Goal: Communication & Community: Answer question/provide support

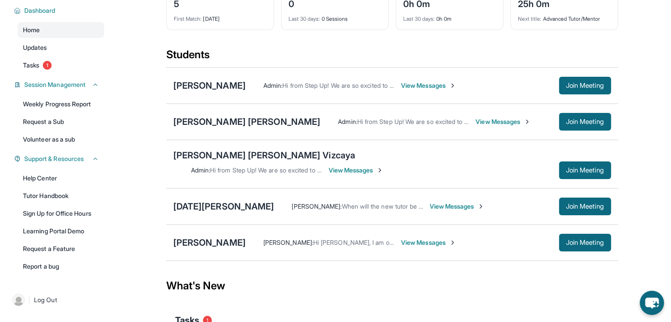
scroll to position [63, 0]
click at [413, 238] on span "View Messages" at bounding box center [428, 242] width 55 height 9
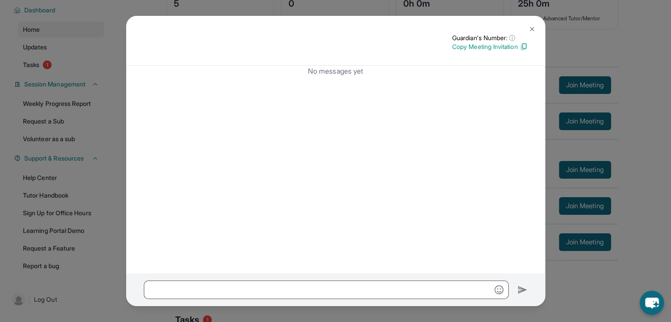
click at [533, 29] on img at bounding box center [531, 29] width 7 height 7
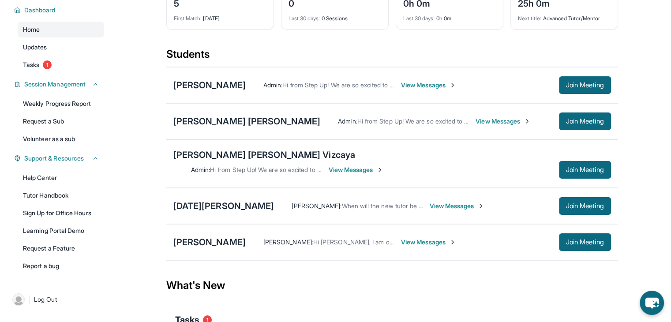
click at [331, 239] on div "[PERSON_NAME] : Hi [PERSON_NAME], I am ok with these date and time" at bounding box center [329, 242] width 132 height 9
click at [190, 237] on div "[PERSON_NAME]" at bounding box center [209, 242] width 72 height 12
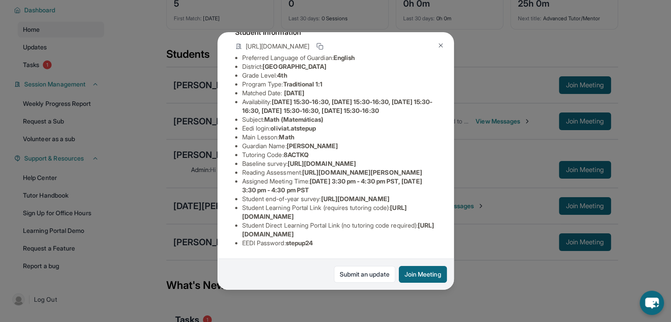
scroll to position [162, 0]
click at [321, 195] on span "[URL][DOMAIN_NAME]" at bounding box center [355, 198] width 68 height 7
click at [440, 49] on img at bounding box center [440, 45] width 7 height 7
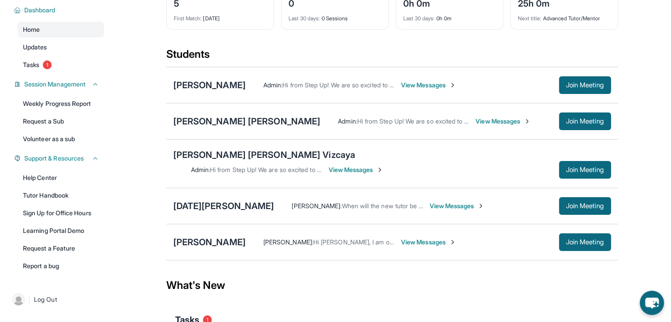
click at [263, 239] on span "[PERSON_NAME] :" at bounding box center [288, 241] width 50 height 7
click at [341, 202] on span "When will the new tutor be assigned ?" at bounding box center [394, 205] width 107 height 7
click at [429, 202] on span "View Messages" at bounding box center [456, 206] width 55 height 9
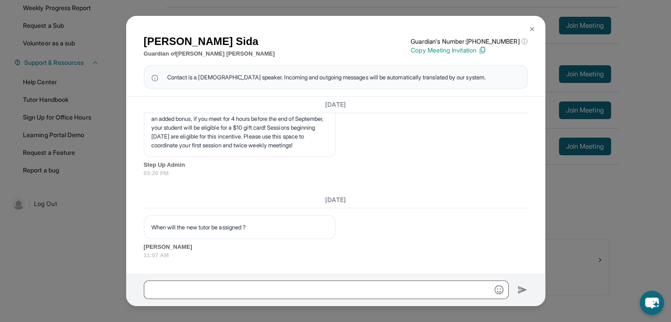
scroll to position [1039, 0]
click at [532, 27] on img at bounding box center [531, 29] width 7 height 7
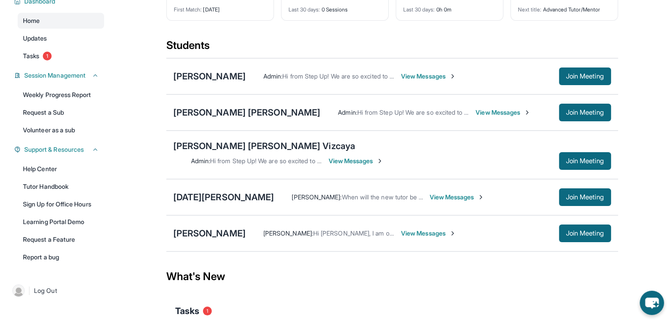
scroll to position [159, 0]
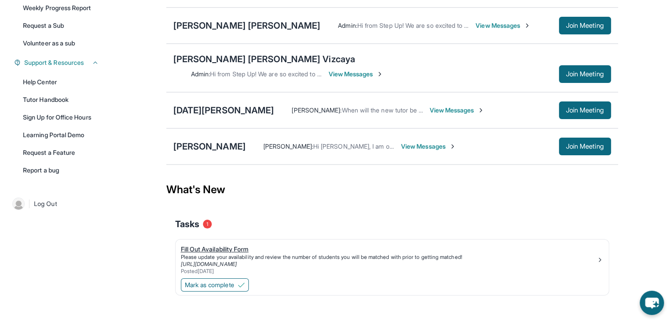
click at [213, 245] on div "Fill Out Availability Form" at bounding box center [388, 249] width 415 height 9
click at [241, 281] on img at bounding box center [241, 284] width 7 height 7
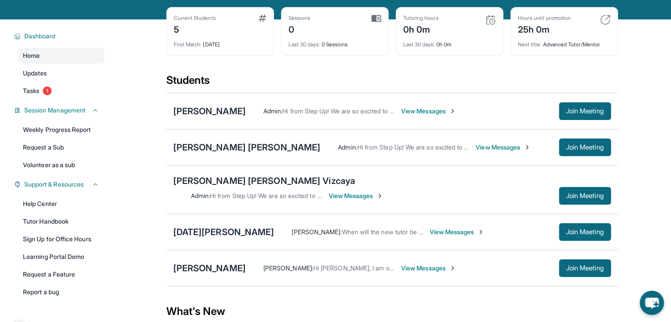
scroll to position [37, 0]
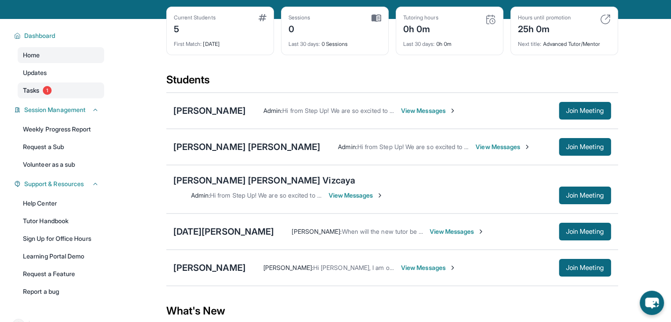
click at [45, 92] on link "Tasks 1" at bounding box center [61, 90] width 86 height 16
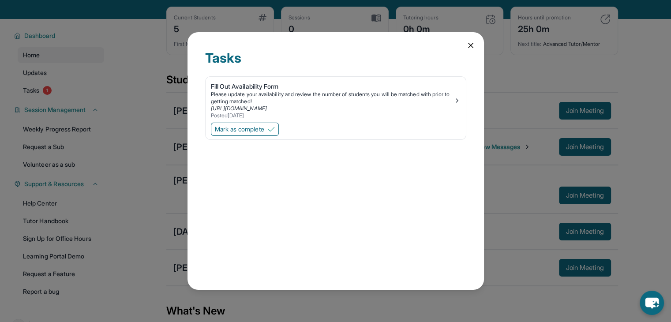
click at [472, 46] on icon at bounding box center [470, 45] width 9 height 9
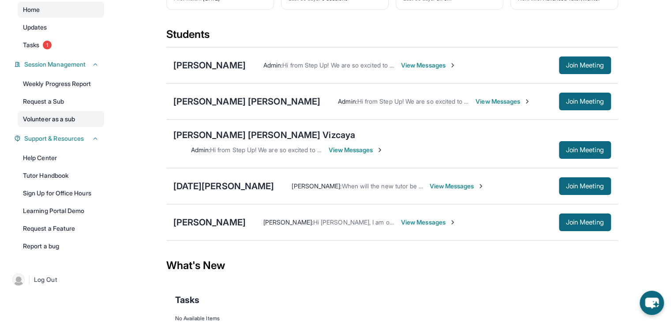
scroll to position [83, 0]
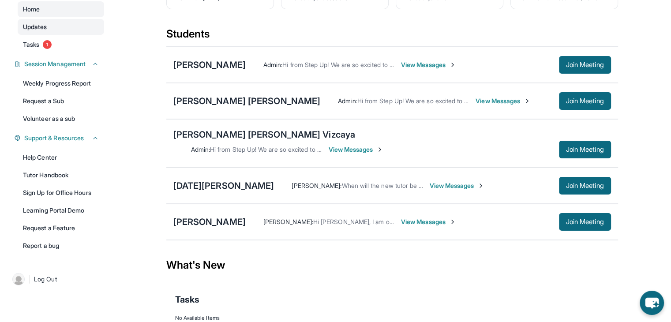
click at [49, 35] on link "Updates" at bounding box center [61, 27] width 86 height 16
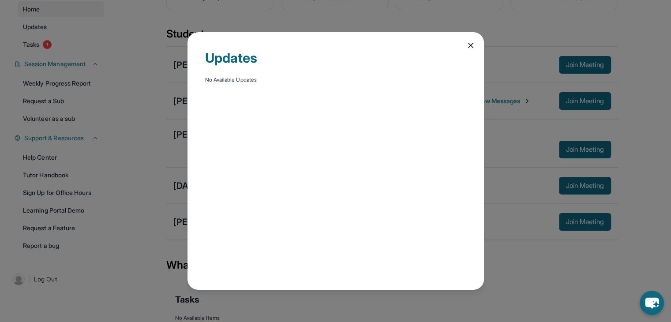
click at [140, 140] on div "Updates No Available Updates" at bounding box center [335, 161] width 671 height 322
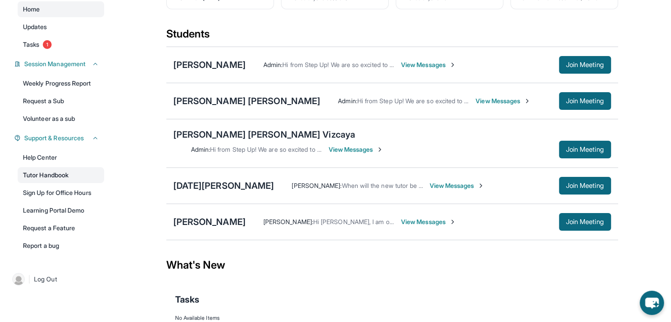
click at [52, 183] on link "Tutor Handbook" at bounding box center [61, 175] width 86 height 16
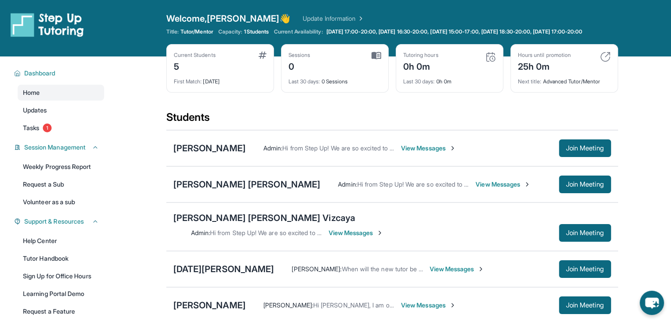
click at [307, 19] on link "Update Information" at bounding box center [333, 18] width 62 height 9
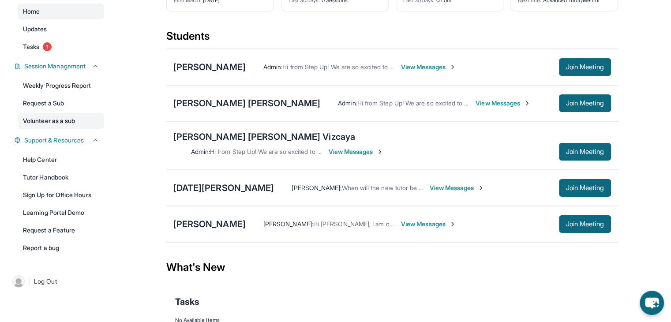
scroll to position [115, 0]
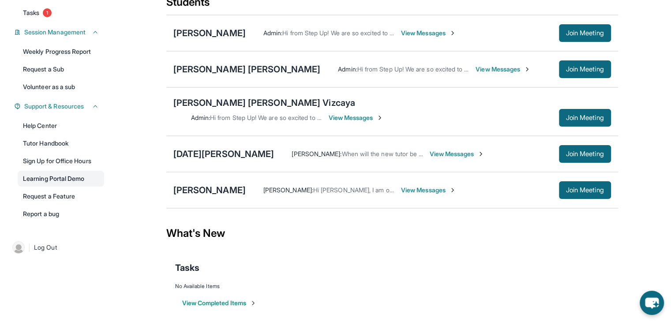
click at [62, 180] on link "Learning Portal Demo" at bounding box center [61, 179] width 86 height 16
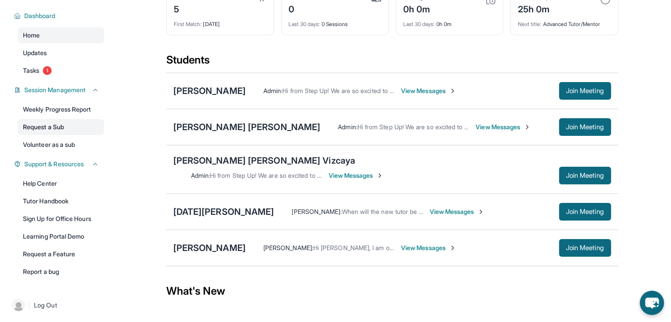
scroll to position [56, 0]
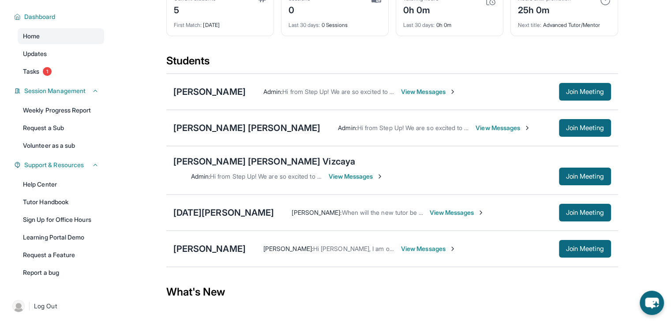
click at [451, 95] on img at bounding box center [452, 91] width 7 height 7
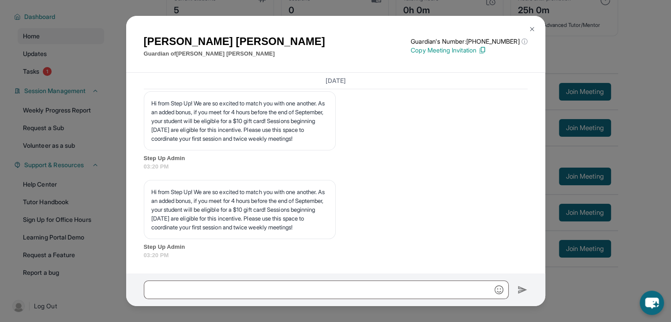
scroll to position [977, 0]
click at [616, 177] on div "[PERSON_NAME] Guardian of [PERSON_NAME] Guardian's Number: [PHONE_NUMBER] ⓘ Thi…" at bounding box center [335, 161] width 671 height 322
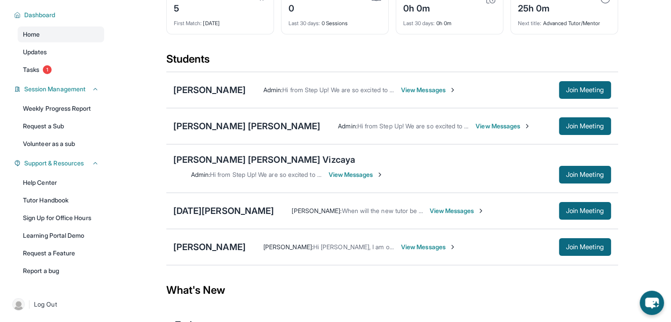
scroll to position [69, 0]
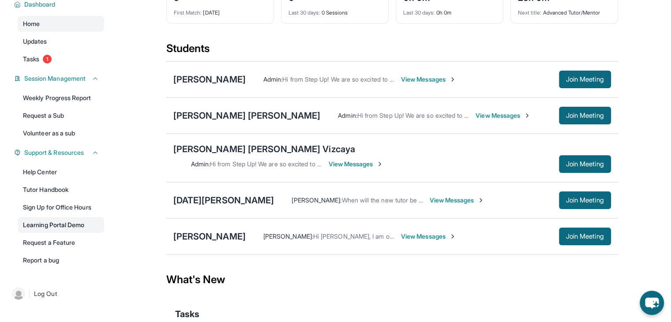
click at [60, 233] on link "Learning Portal Demo" at bounding box center [61, 225] width 86 height 16
click at [43, 106] on link "Weekly Progress Report" at bounding box center [61, 98] width 86 height 16
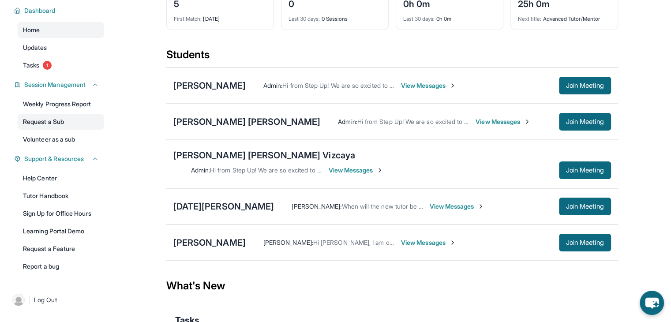
scroll to position [73, 0]
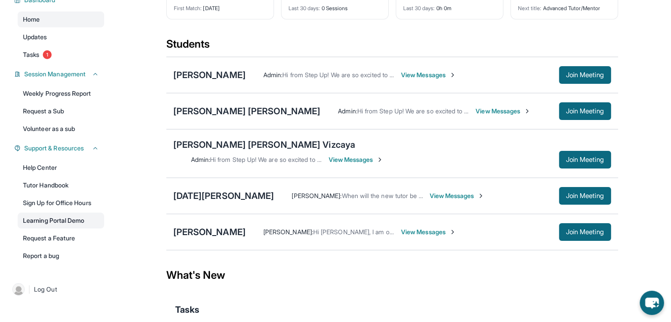
click at [49, 228] on link "Learning Portal Demo" at bounding box center [61, 221] width 86 height 16
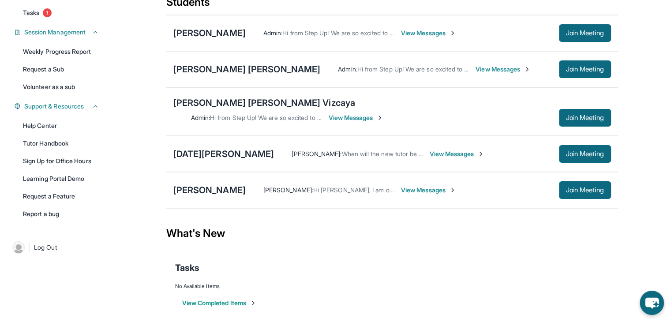
scroll to position [0, 0]
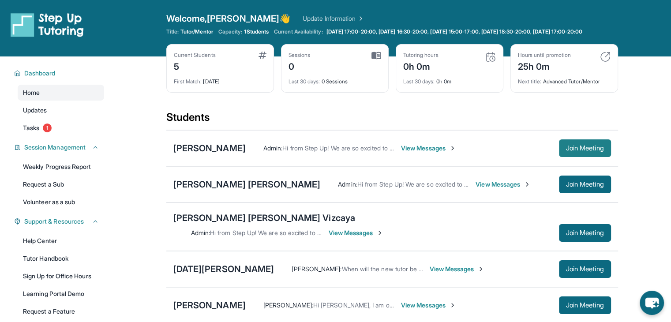
click at [578, 147] on button "Join Meeting" at bounding box center [585, 148] width 52 height 18
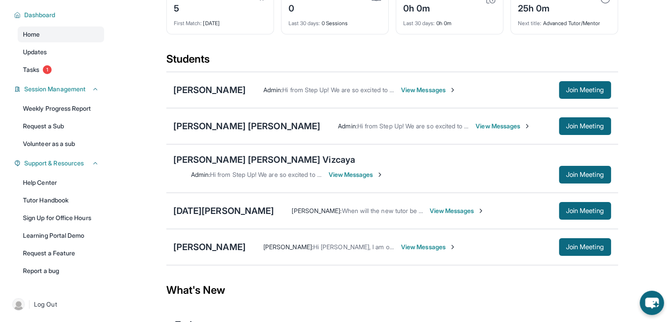
scroll to position [43, 0]
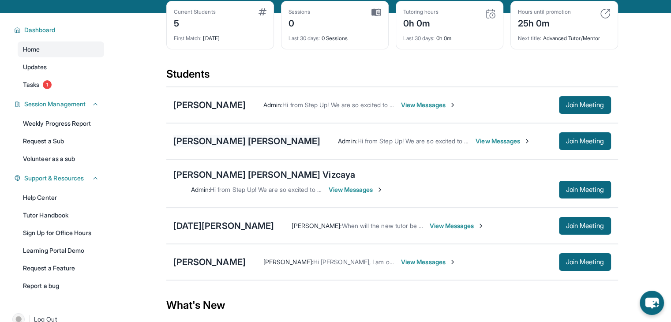
click at [202, 145] on div "[PERSON_NAME] [PERSON_NAME]" at bounding box center [246, 141] width 147 height 12
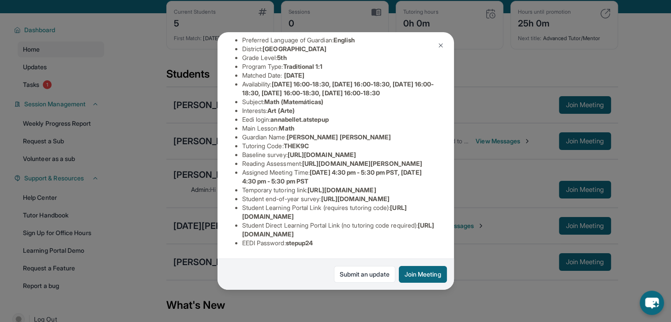
scroll to position [0, 0]
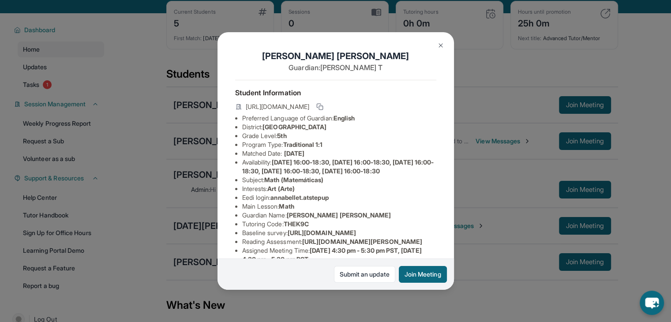
click at [173, 120] on div "[PERSON_NAME] [PERSON_NAME] Guardian: [PERSON_NAME] Student Information [URL][D…" at bounding box center [335, 161] width 671 height 322
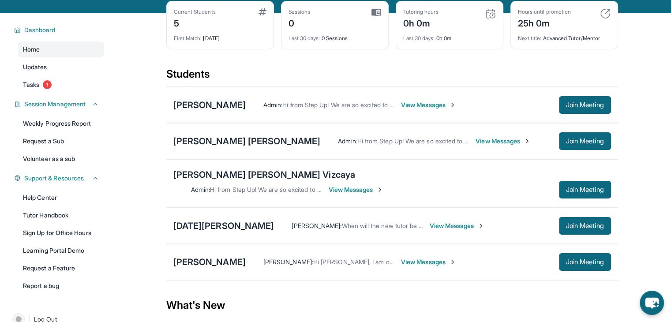
click at [197, 111] on div "[PERSON_NAME]" at bounding box center [209, 105] width 72 height 12
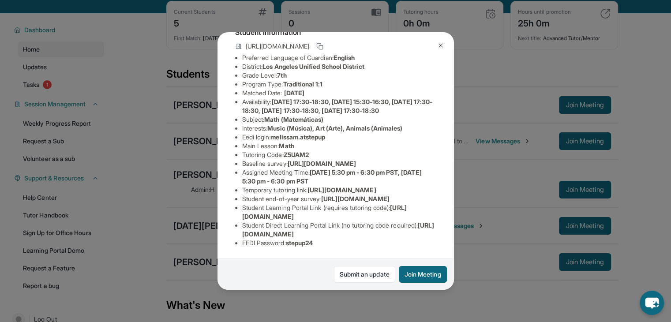
scroll to position [162, 0]
drag, startPoint x: 250, startPoint y: 136, endPoint x: 328, endPoint y: 148, distance: 78.9
click at [328, 186] on li "Temporary tutoring link : [URL][DOMAIN_NAME]" at bounding box center [339, 190] width 194 height 9
drag, startPoint x: 323, startPoint y: 148, endPoint x: 240, endPoint y: 140, distance: 83.3
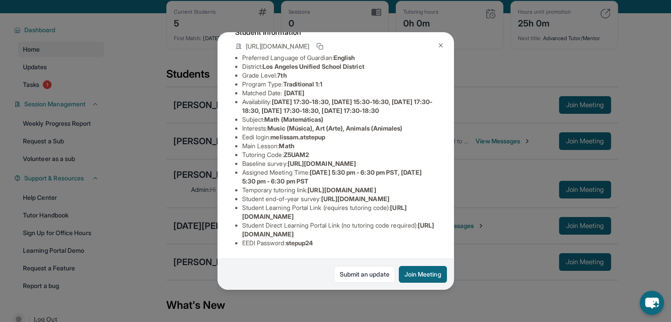
click at [240, 140] on ul "Preferred Language of Guardian: English District: [GEOGRAPHIC_DATA] Unified Sch…" at bounding box center [335, 150] width 201 height 194
copy span "[URL][DOMAIN_NAME]"
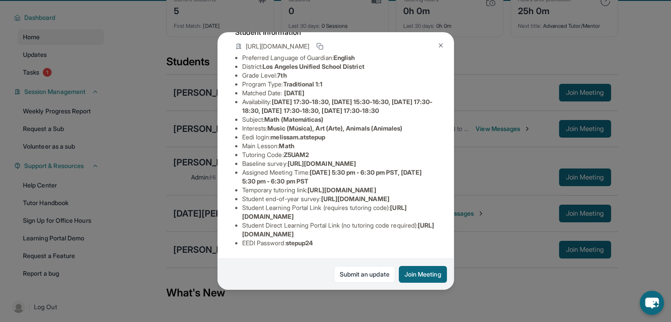
scroll to position [56, 0]
click at [292, 210] on span "[URL][DOMAIN_NAME]" at bounding box center [324, 212] width 164 height 16
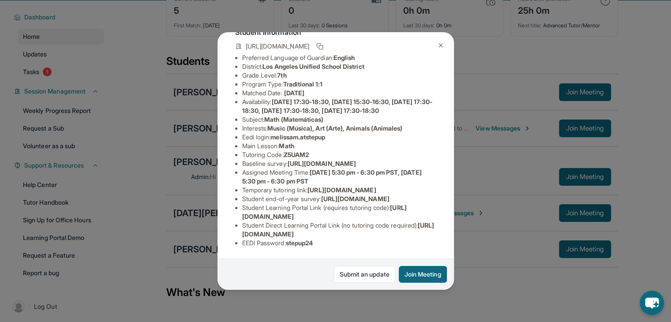
drag, startPoint x: 242, startPoint y: 210, endPoint x: 406, endPoint y: 211, distance: 164.0
click at [406, 211] on li "Student Learning Portal Link (requires tutoring code) : [URL][DOMAIN_NAME]" at bounding box center [339, 212] width 194 height 18
copy span "[URL][DOMAIN_NAME]"
drag, startPoint x: 240, startPoint y: 228, endPoint x: 422, endPoint y: 228, distance: 182.5
click at [422, 228] on ul "Preferred Language of Guardian: English District: [GEOGRAPHIC_DATA] Unified Sch…" at bounding box center [335, 150] width 201 height 194
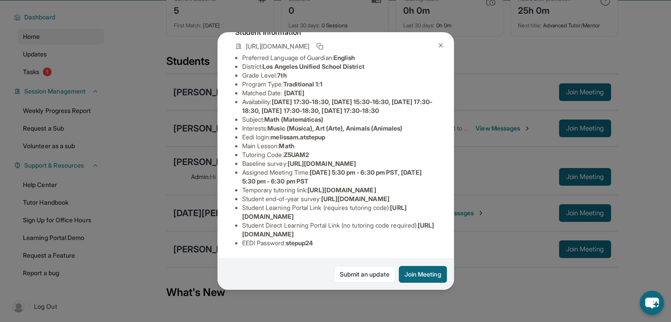
copy span "[URL][DOMAIN_NAME]"
click at [275, 225] on span "[URL][DOMAIN_NAME]" at bounding box center [338, 229] width 192 height 16
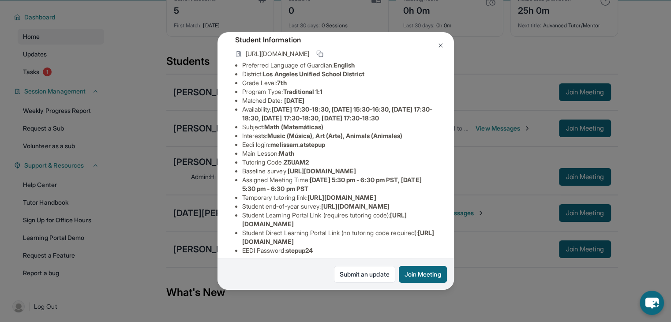
scroll to position [52, 0]
drag, startPoint x: 275, startPoint y: 161, endPoint x: 334, endPoint y: 161, distance: 58.6
click at [334, 150] on li "Eedi login : [PERSON_NAME].atstepup" at bounding box center [339, 145] width 194 height 9
copy span "melissam.atstepup"
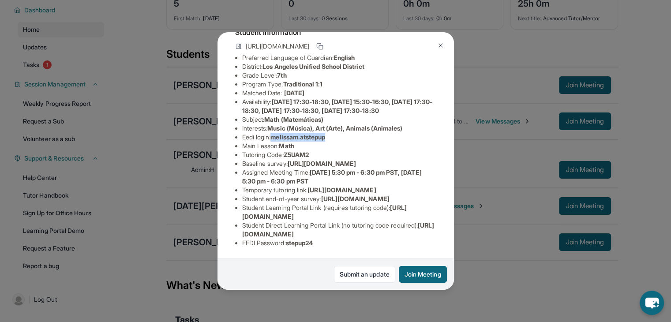
scroll to position [63, 0]
click at [198, 168] on div "[PERSON_NAME] Guardian: [PERSON_NAME] Student Information [URL][DOMAIN_NAME] Pr…" at bounding box center [335, 161] width 671 height 322
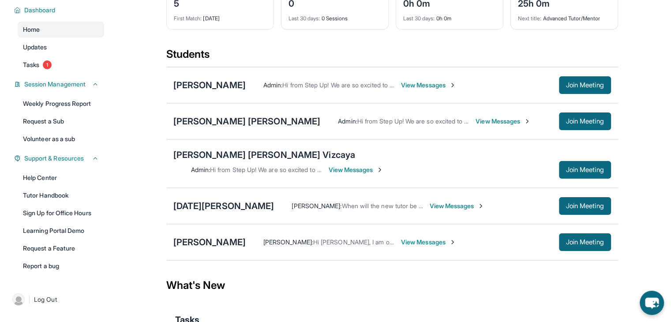
click at [475, 126] on span "View Messages" at bounding box center [502, 121] width 55 height 9
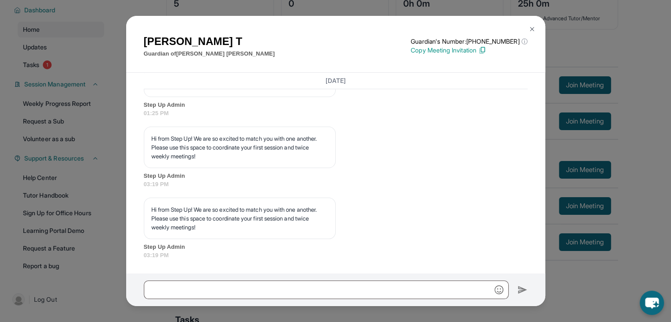
scroll to position [818, 0]
click at [534, 27] on img at bounding box center [531, 29] width 7 height 7
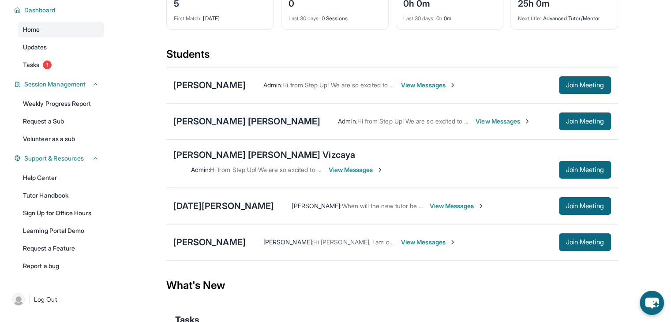
click at [215, 127] on div "[PERSON_NAME] [PERSON_NAME]" at bounding box center [246, 121] width 147 height 12
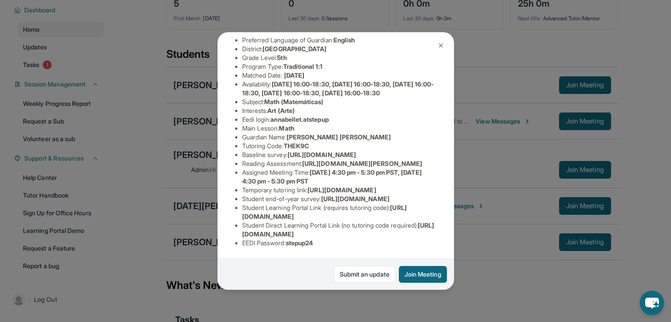
scroll to position [107, 0]
click at [159, 147] on div "[PERSON_NAME] [PERSON_NAME] Guardian: [PERSON_NAME] Student Information [URL][D…" at bounding box center [335, 161] width 671 height 322
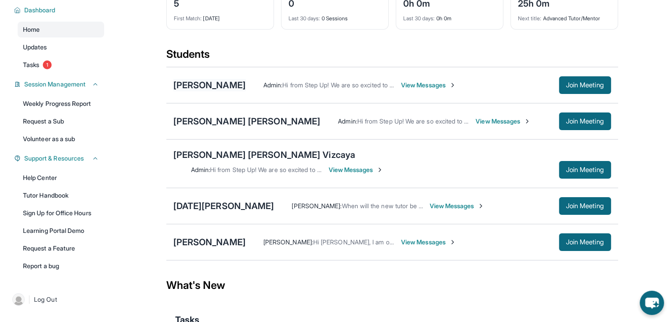
click at [226, 91] on div "[PERSON_NAME]" at bounding box center [209, 85] width 72 height 12
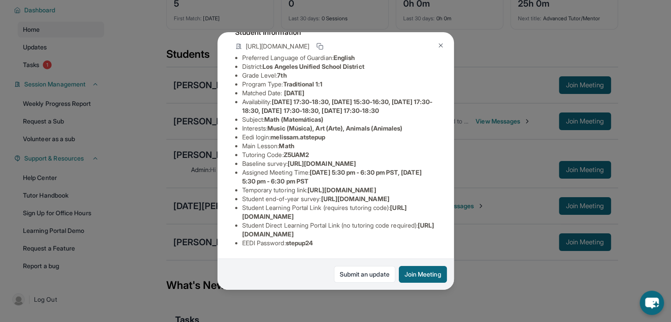
scroll to position [153, 0]
click at [204, 212] on div "[PERSON_NAME] Guardian: [PERSON_NAME] Student Information [URL][DOMAIN_NAME] Pr…" at bounding box center [335, 161] width 671 height 322
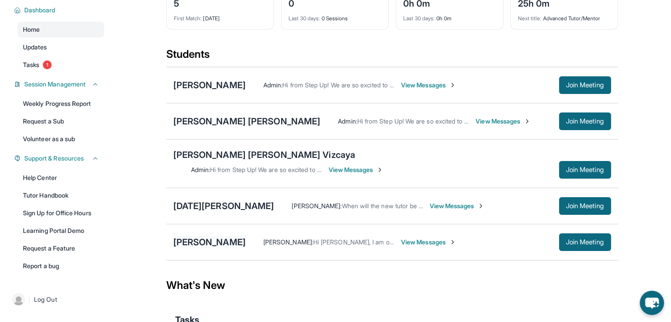
click at [205, 238] on div "[PERSON_NAME]" at bounding box center [209, 242] width 72 height 12
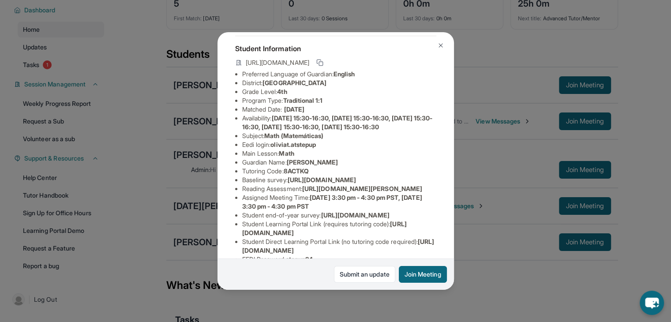
scroll to position [162, 0]
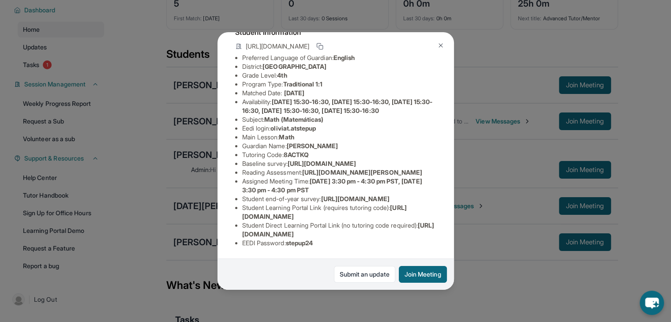
click at [187, 219] on div "[PERSON_NAME] Guardian: [PERSON_NAME] Student Information [URL][DOMAIN_NAME] Pr…" at bounding box center [335, 161] width 671 height 322
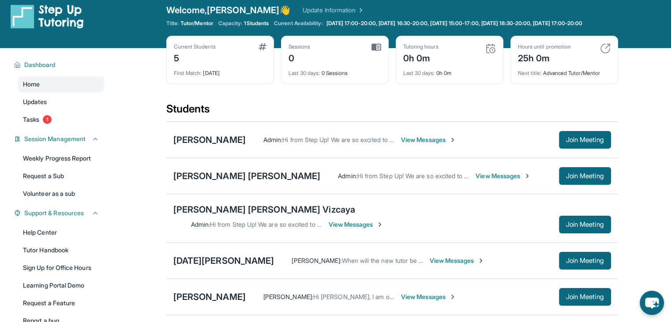
scroll to position [11, 0]
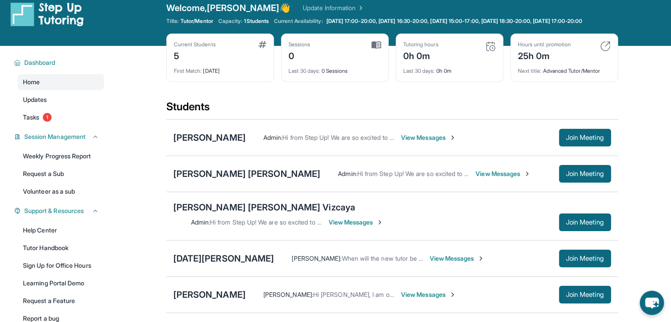
click at [218, 151] on div "[PERSON_NAME] Admin : Hi from Step Up! We are so excited to match you with one …" at bounding box center [392, 137] width 452 height 36
click at [209, 143] on div "[PERSON_NAME]" at bounding box center [209, 137] width 72 height 12
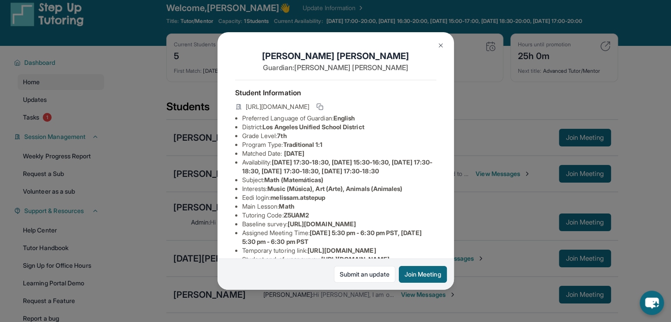
click at [206, 191] on div "[PERSON_NAME] Guardian: [PERSON_NAME] Student Information [URL][DOMAIN_NAME] Pr…" at bounding box center [335, 161] width 671 height 322
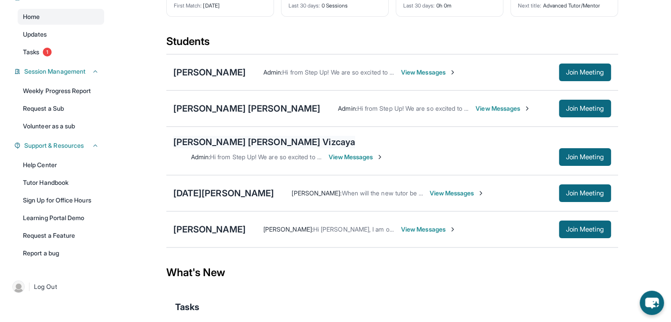
scroll to position [84, 0]
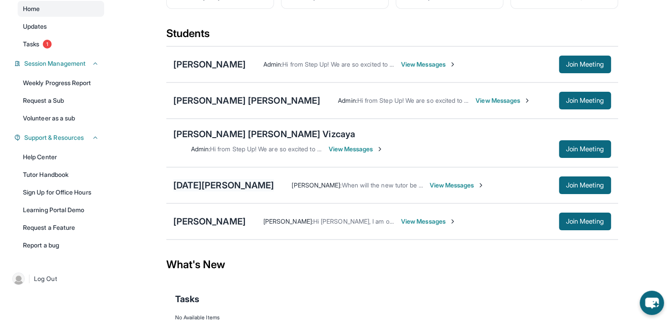
click at [213, 183] on div "[DATE][PERSON_NAME]" at bounding box center [223, 185] width 101 height 12
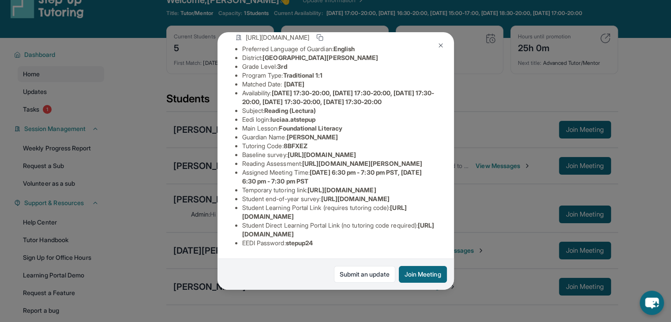
scroll to position [0, 0]
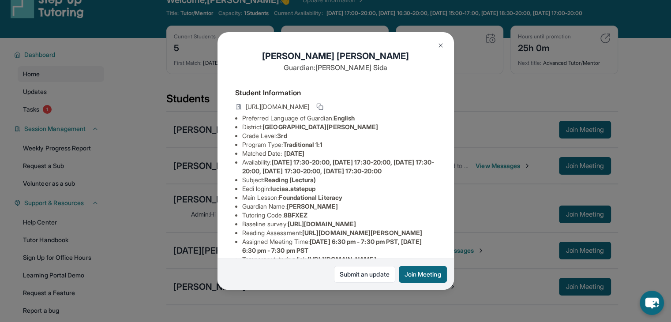
click at [176, 169] on div "[DATE][PERSON_NAME] Guardian: [PERSON_NAME] Student Information [URL][DOMAIN_NA…" at bounding box center [335, 161] width 671 height 322
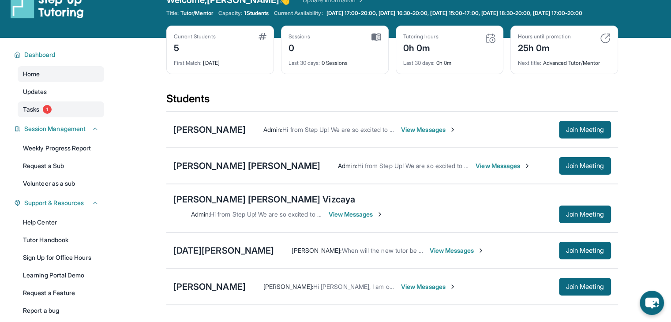
click at [28, 114] on span "Tasks" at bounding box center [31, 109] width 16 height 9
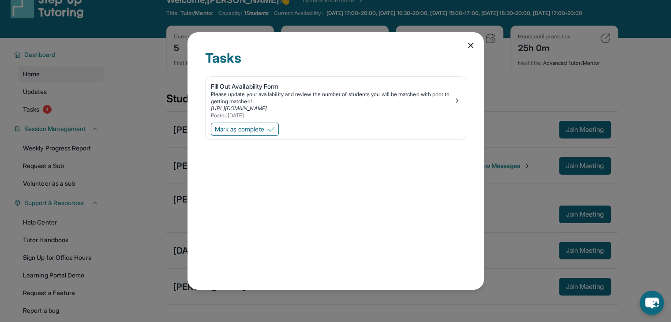
click at [53, 74] on div "Tasks Fill Out Availability Form Please update your availability and review the…" at bounding box center [335, 161] width 671 height 322
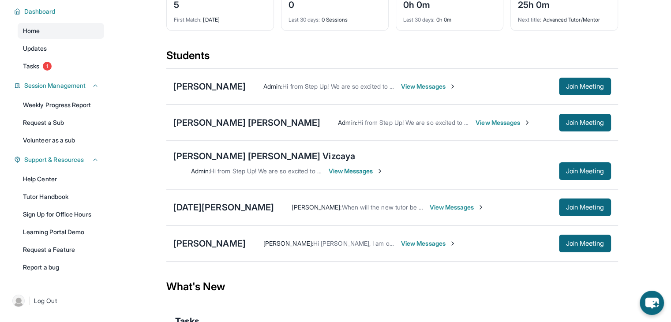
scroll to position [86, 0]
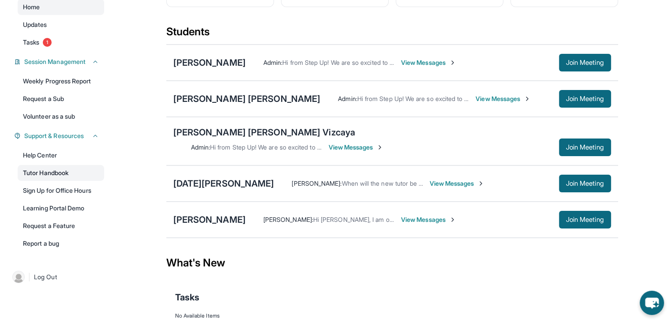
click at [33, 173] on link "Tutor Handbook" at bounding box center [61, 173] width 86 height 16
